Goal: Transaction & Acquisition: Subscribe to service/newsletter

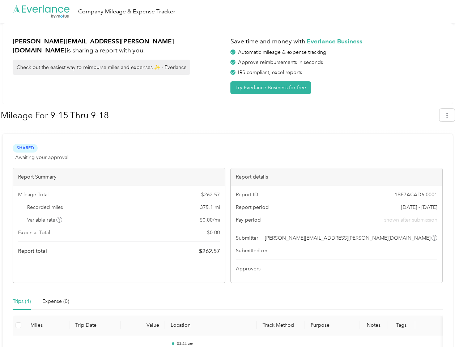
click at [231, 173] on div "Report details" at bounding box center [337, 177] width 212 height 18
click at [229, 12] on div ".cls-1 { fill: #00adee; } .cls-2 { fill: #fff; } .cls-3 { fill: #707372; } .cls…" at bounding box center [227, 11] width 455 height 23
click at [272, 87] on button "Try Everlance Business for free" at bounding box center [270, 87] width 81 height 13
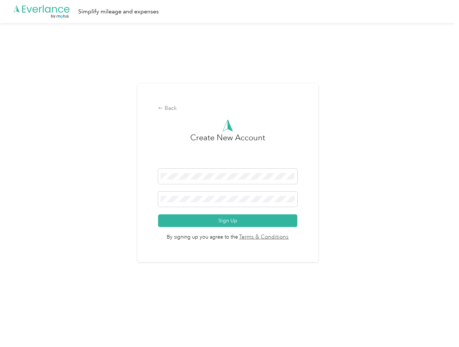
click at [219, 115] on div "Back Create New Account Sign Up By signing up you agree to the Terms & Conditio…" at bounding box center [227, 172] width 181 height 179
click at [450, 115] on div "Back Create New Account Sign Up By signing up you agree to the Terms & Conditio…" at bounding box center [227, 175] width 455 height 305
click at [60, 220] on div "Back Create New Account Sign Up By signing up you agree to the Terms & Conditio…" at bounding box center [227, 175] width 455 height 305
click at [285, 238] on link "Terms & Conditions" at bounding box center [263, 237] width 51 height 8
click at [22, 301] on div "Back Create New Account Sign Up By signing up you agree to the Terms & Conditio…" at bounding box center [227, 175] width 455 height 305
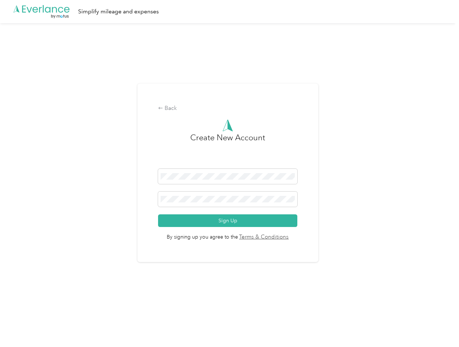
click at [56, 301] on div "Back Create New Account Sign Up By signing up you agree to the Terms & Conditio…" at bounding box center [227, 175] width 455 height 305
click at [18, 325] on div "Back Create New Account Sign Up By signing up you agree to the Terms & Conditio…" at bounding box center [227, 175] width 455 height 305
